Goal: Transaction & Acquisition: Purchase product/service

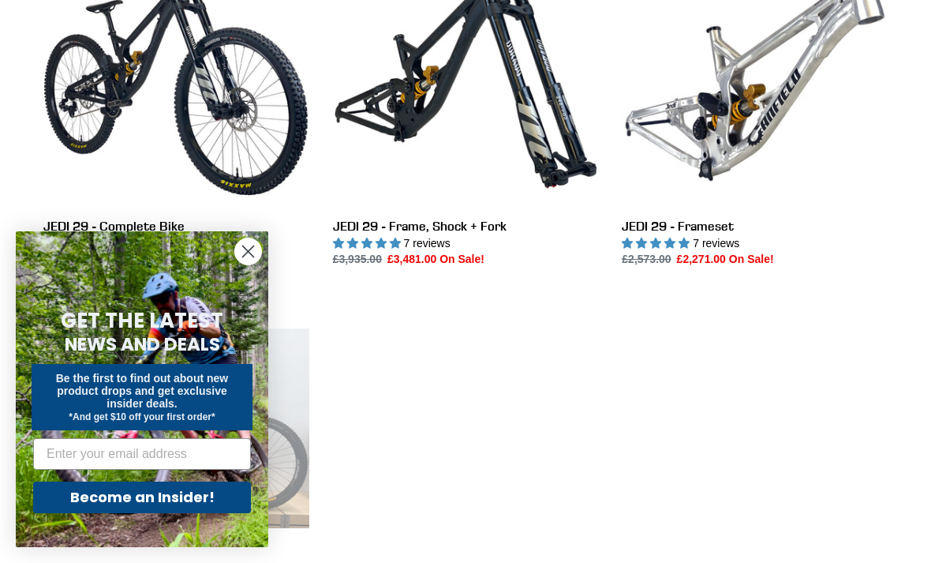
scroll to position [532, 0]
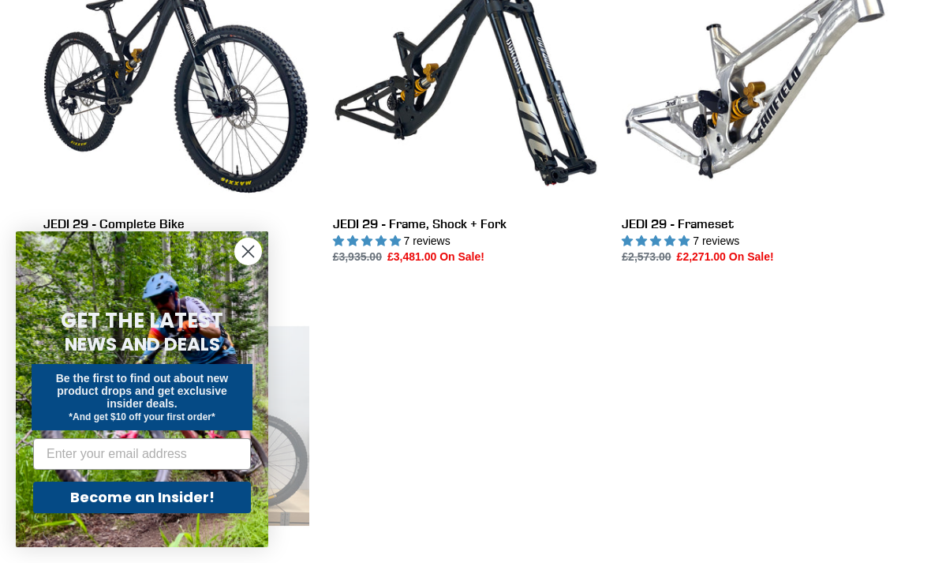
click at [248, 257] on icon "Close dialog" at bounding box center [248, 251] width 11 height 11
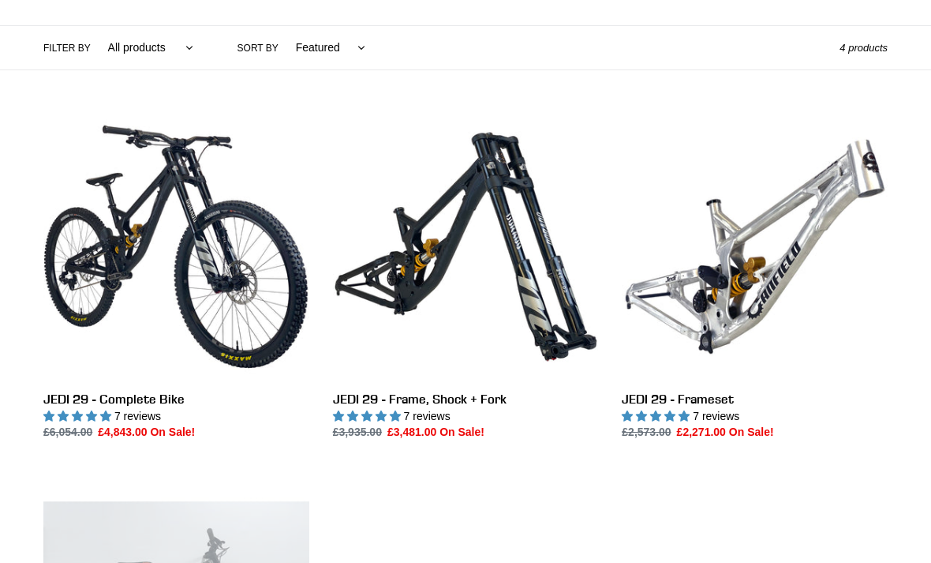
scroll to position [357, 0]
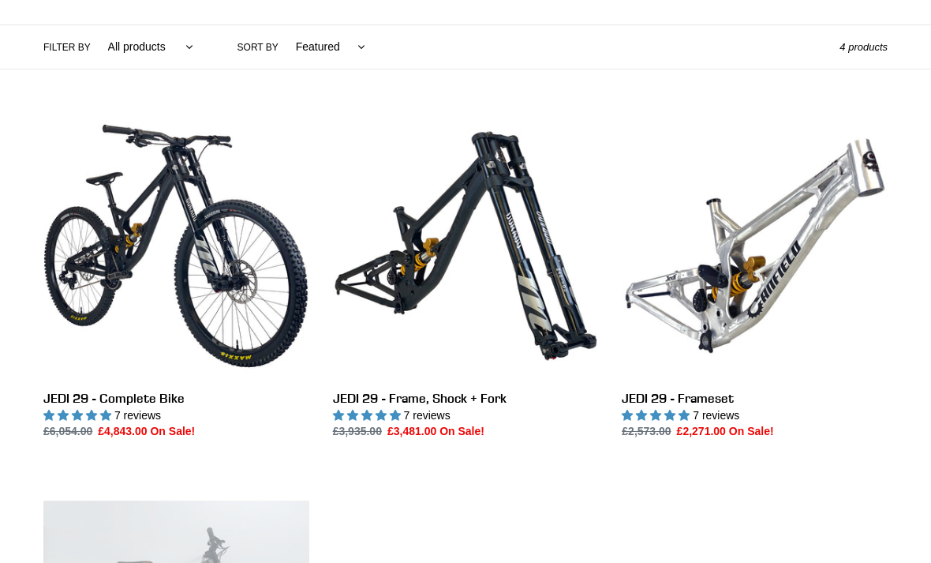
click at [105, 219] on link "JEDI 29 - Complete Bike" at bounding box center [176, 276] width 266 height 327
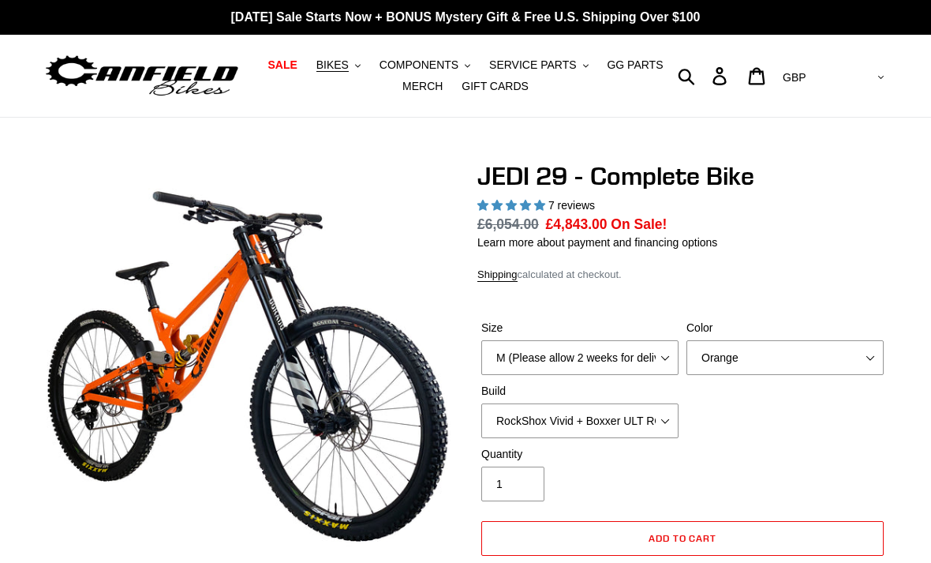
select select "highest-rating"
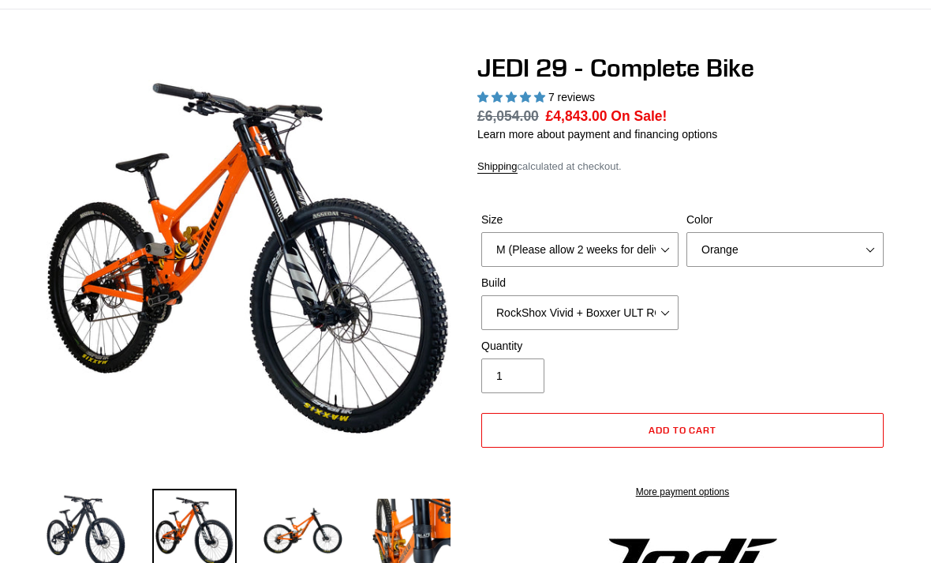
scroll to position [108, 0]
click at [647, 253] on select "M (Please allow 2 weeks for delivery) L (Please allow 2 weeks for delivery) XL …" at bounding box center [579, 249] width 197 height 35
select select "L (Please allow 2 weeks for delivery)"
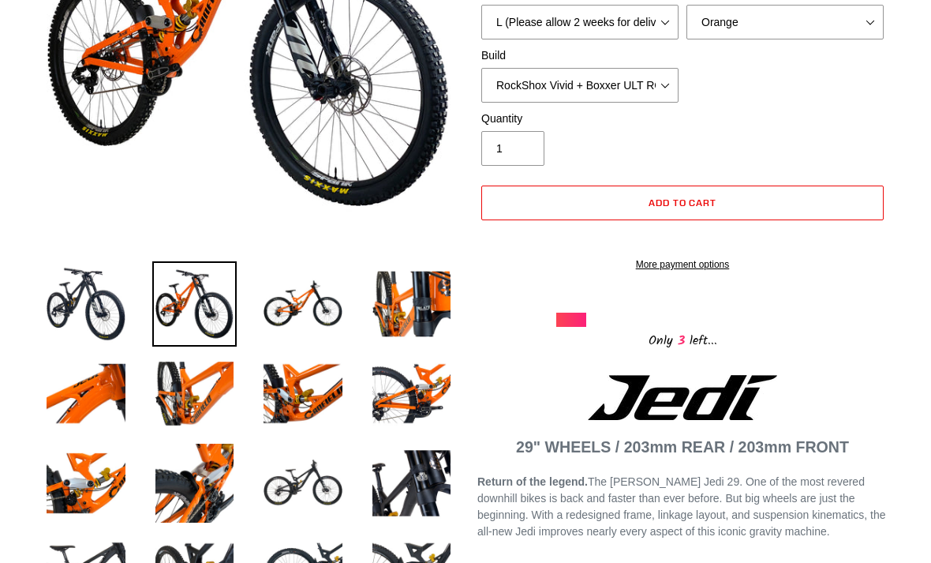
click at [301, 312] on img at bounding box center [302, 303] width 85 height 85
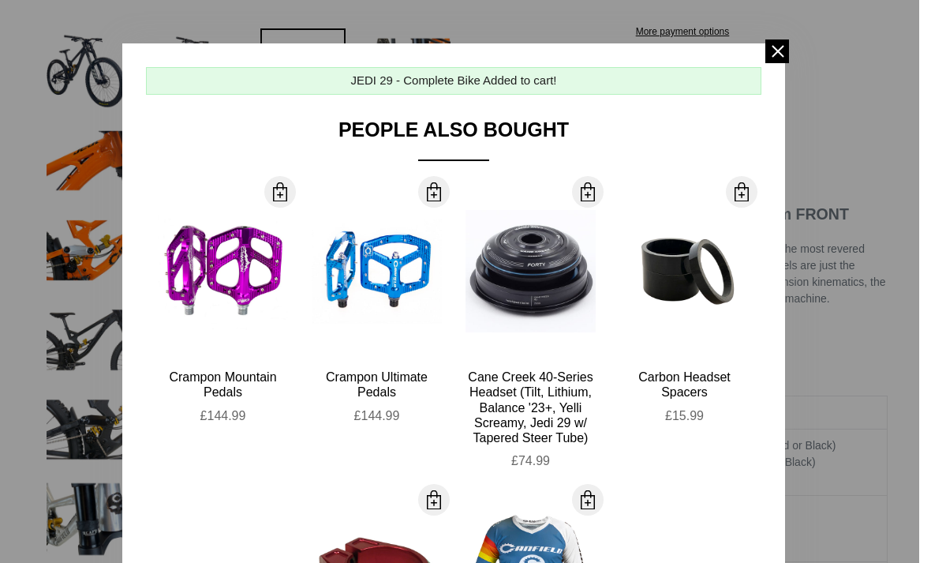
scroll to position [2, 0]
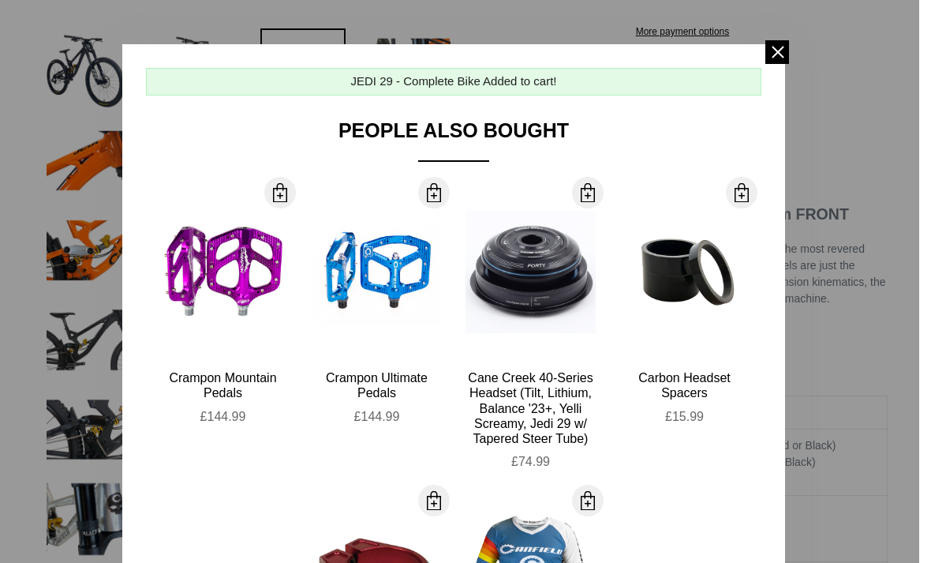
click at [771, 58] on span at bounding box center [777, 52] width 24 height 24
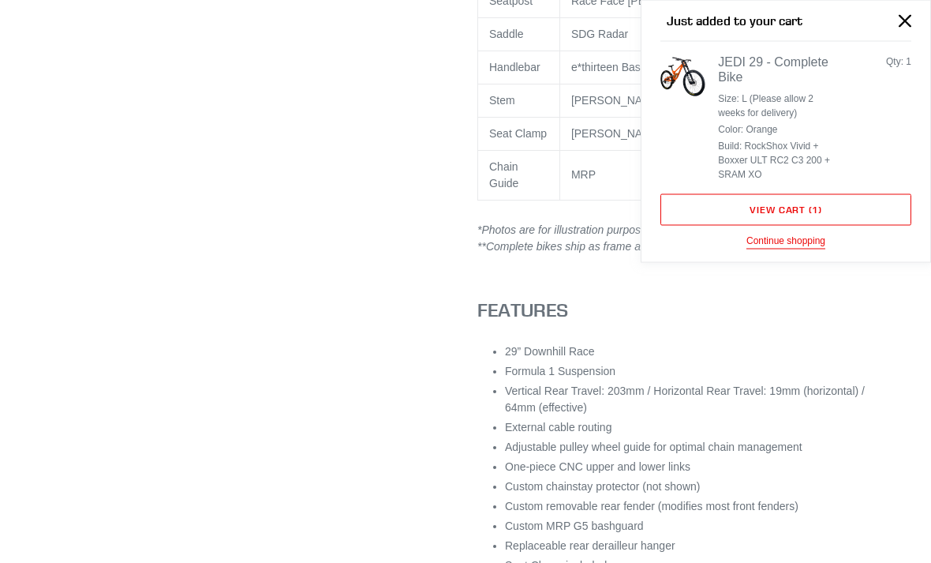
click at [899, 16] on icon "Close" at bounding box center [905, 21] width 13 height 13
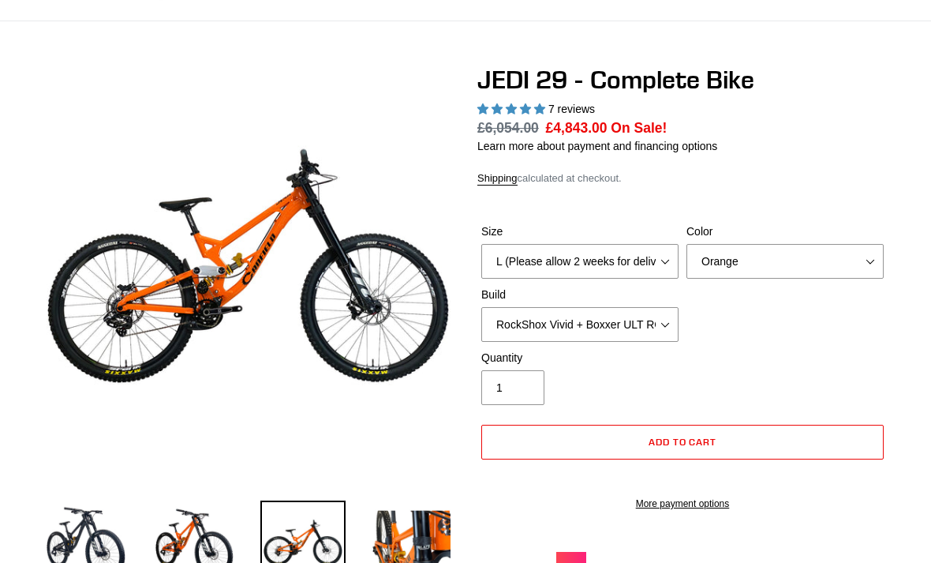
scroll to position [84, 0]
